Goal: Find specific page/section: Find specific page/section

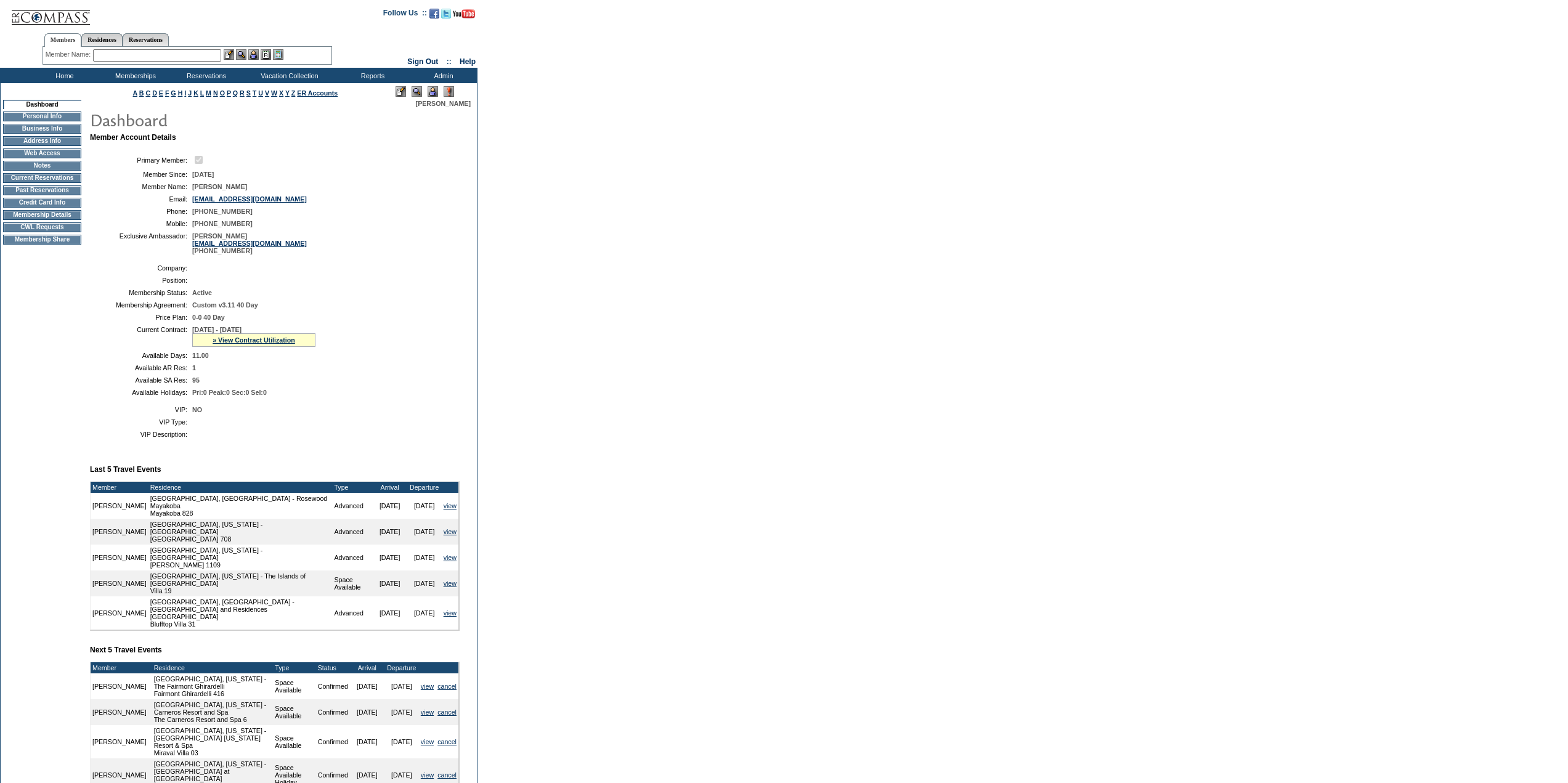
click at [210, 59] on input "text" at bounding box center [157, 55] width 128 height 13
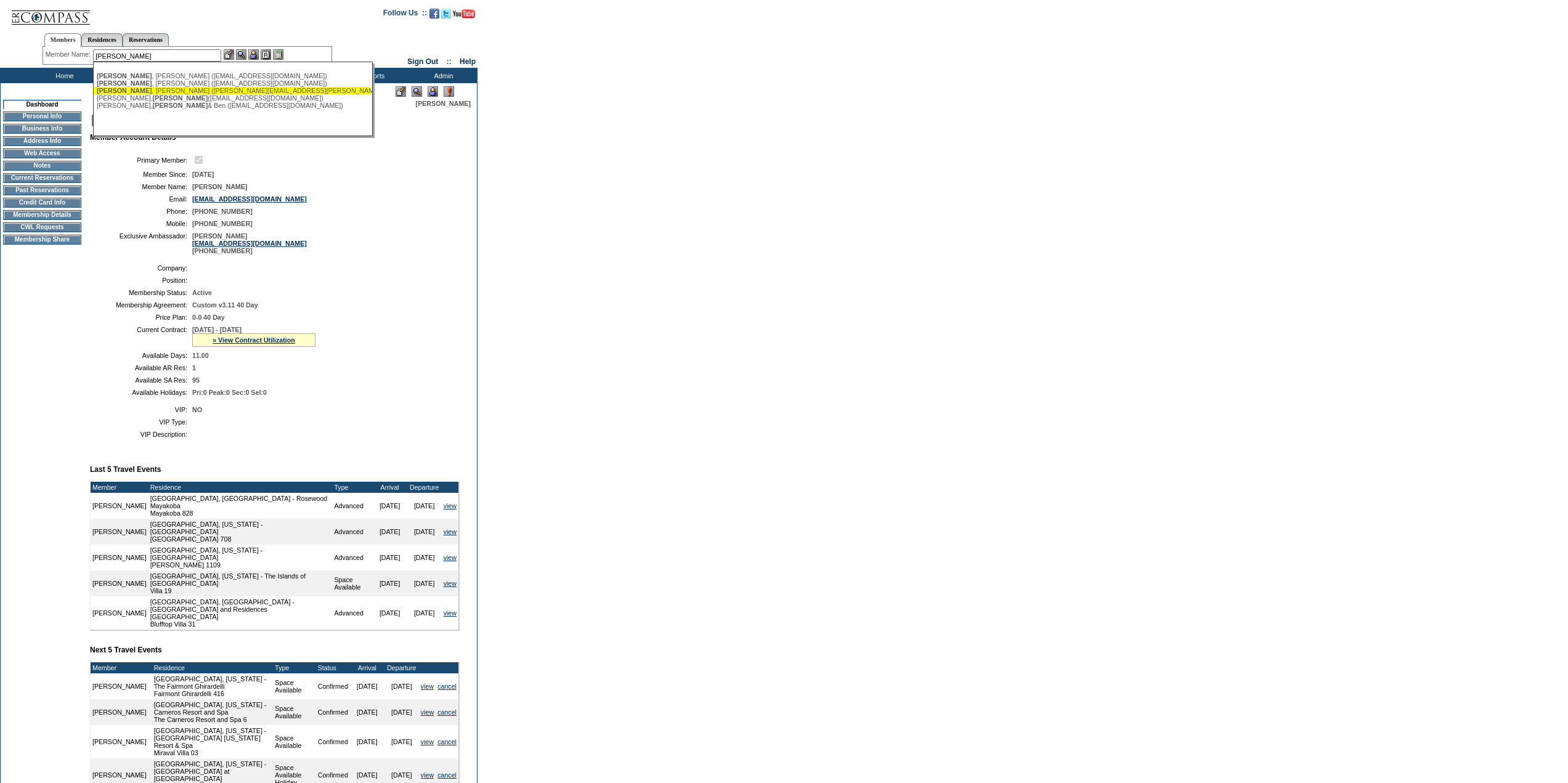
click at [194, 92] on div "McKenna , Toby (toby.mckenna@rockpointgs.com)" at bounding box center [232, 90] width 271 height 7
type input "McKenna, Toby (toby.mckenna@rockpointgs.com)"
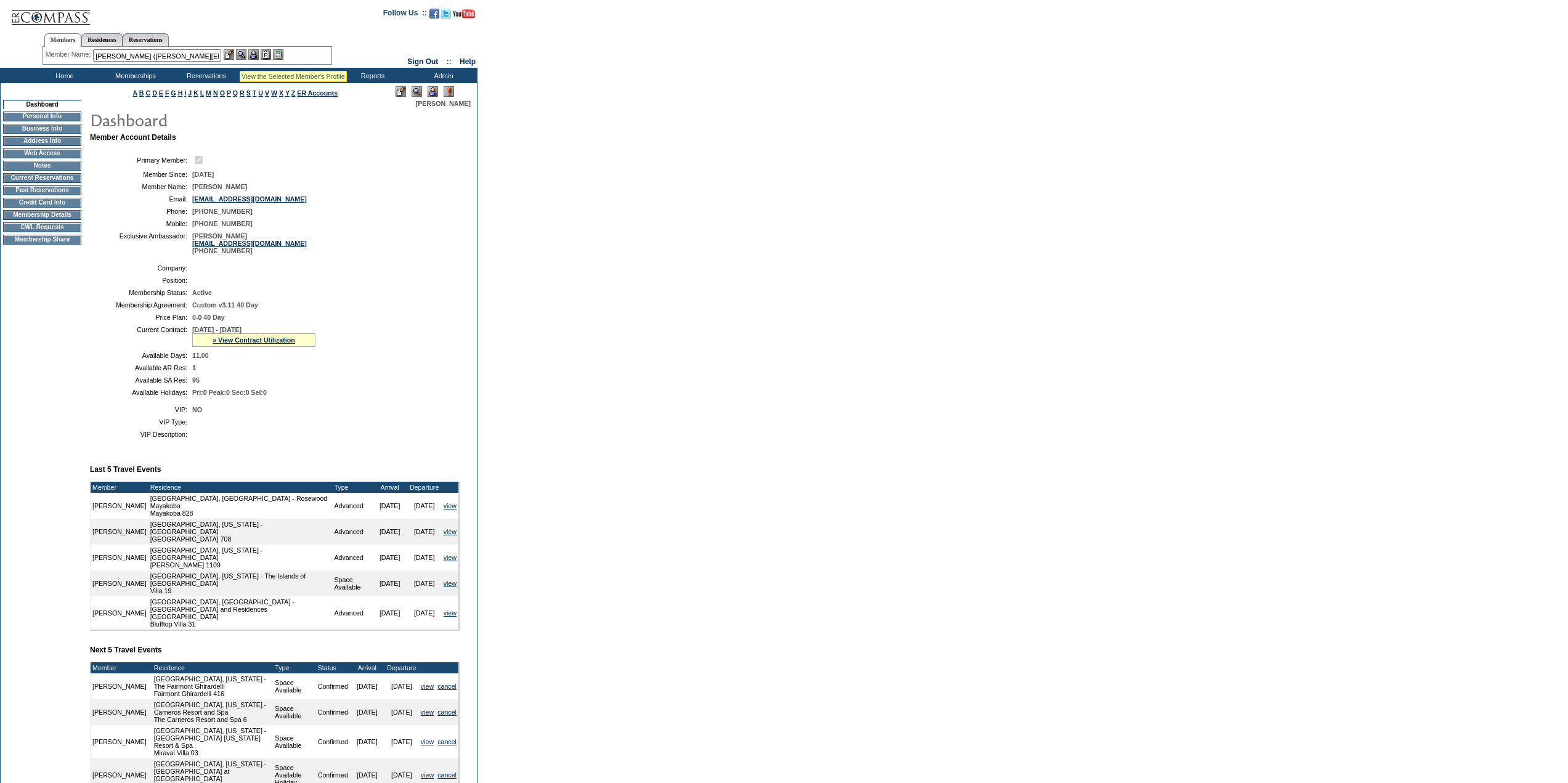
click at [240, 55] on img at bounding box center [241, 55] width 11 height 11
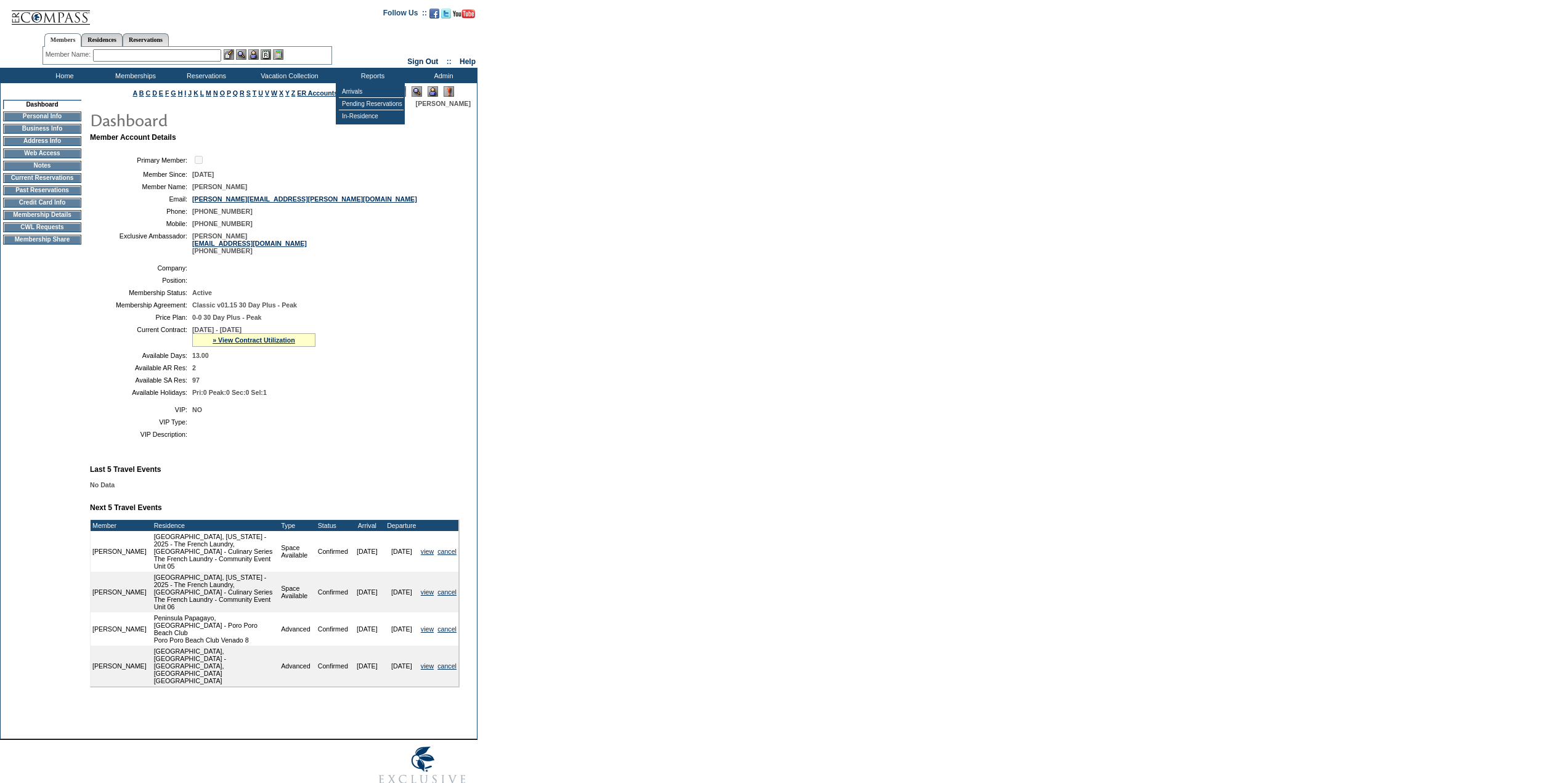
click at [180, 59] on input "text" at bounding box center [157, 55] width 128 height 13
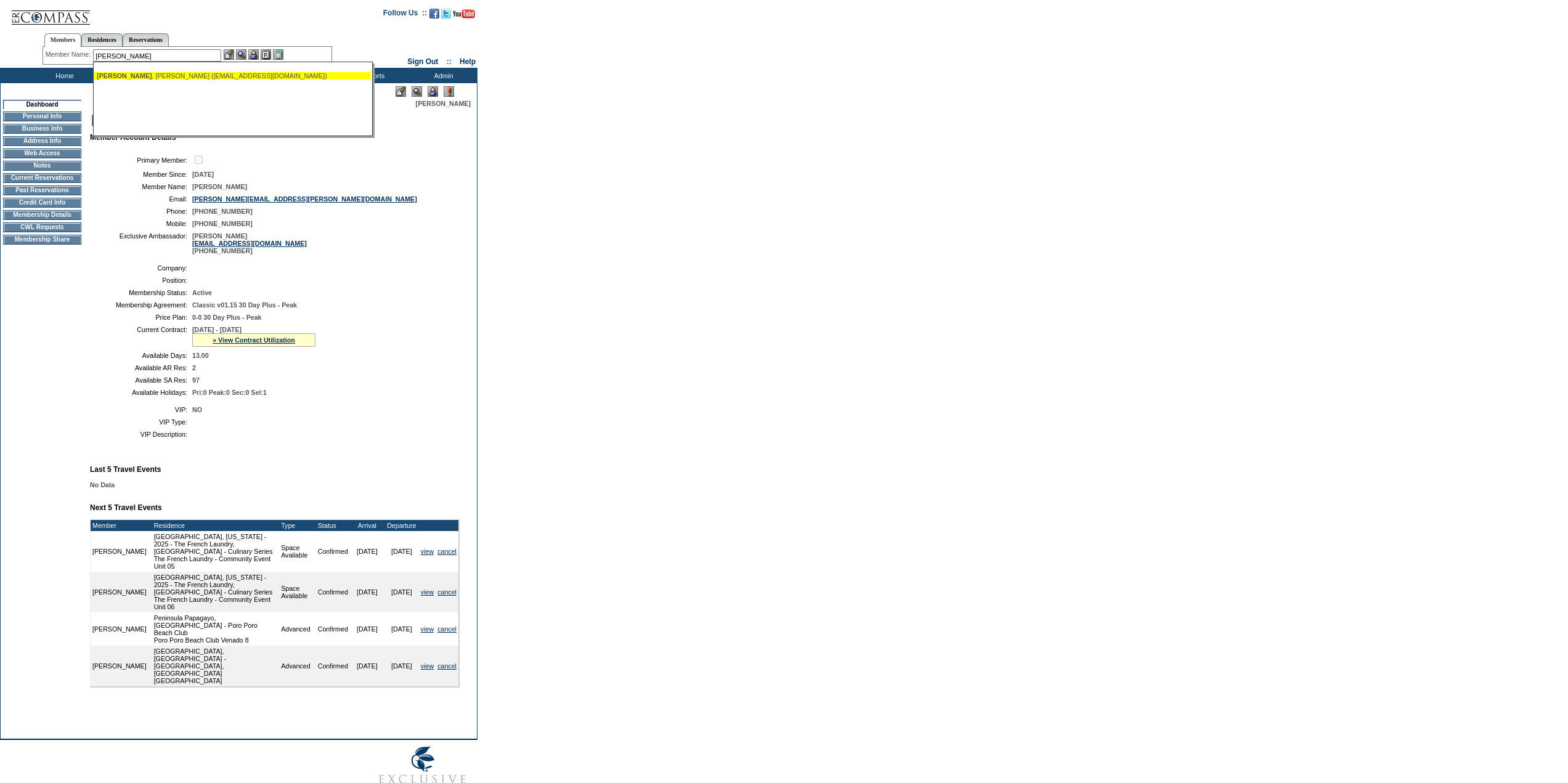
click at [181, 75] on div "[PERSON_NAME] ([EMAIL_ADDRESS][DOMAIN_NAME])" at bounding box center [232, 75] width 271 height 7
type input "[PERSON_NAME] ([EMAIL_ADDRESS][DOMAIN_NAME])"
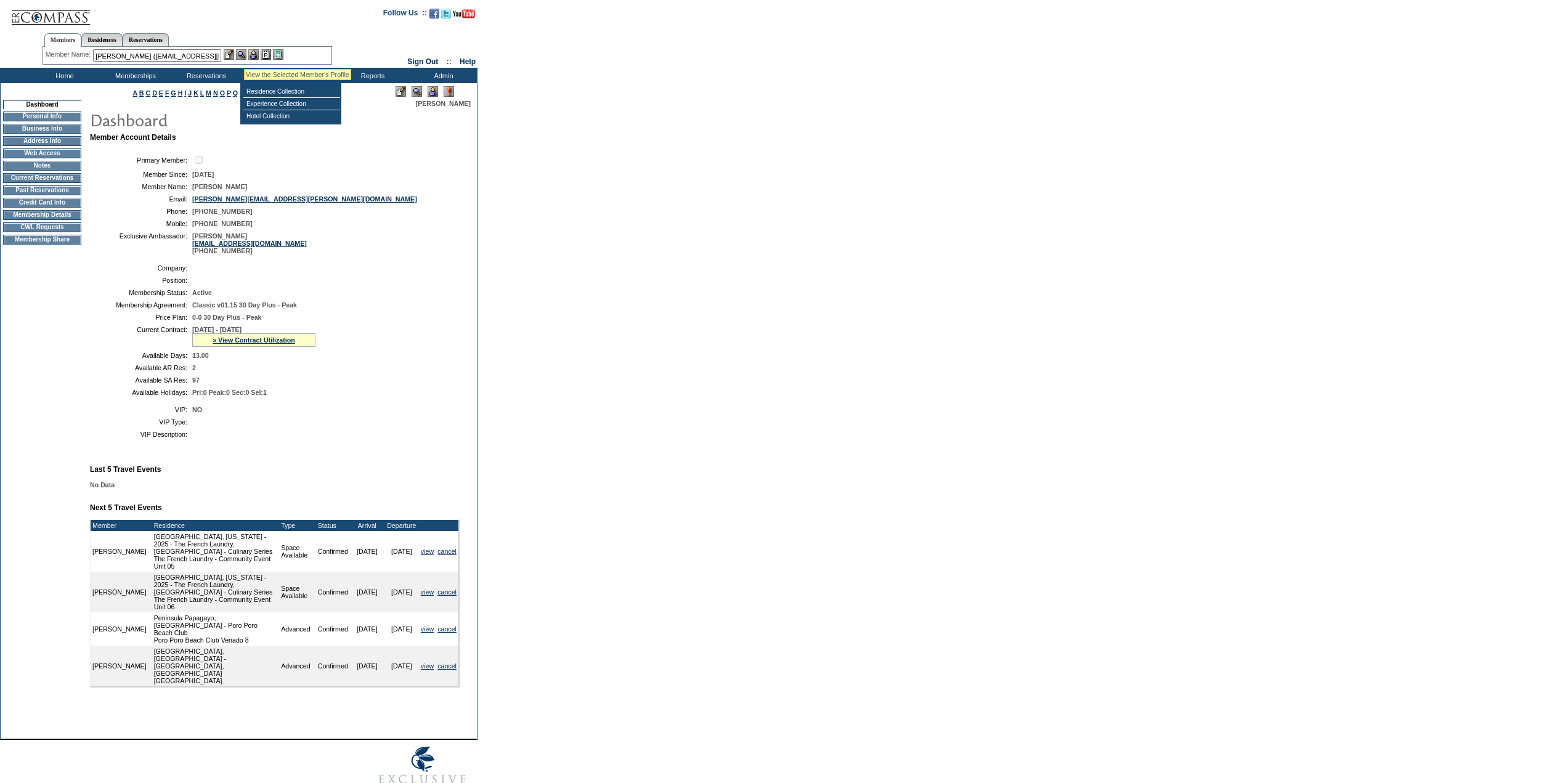
click at [244, 53] on img at bounding box center [241, 55] width 11 height 11
